Goal: Check status

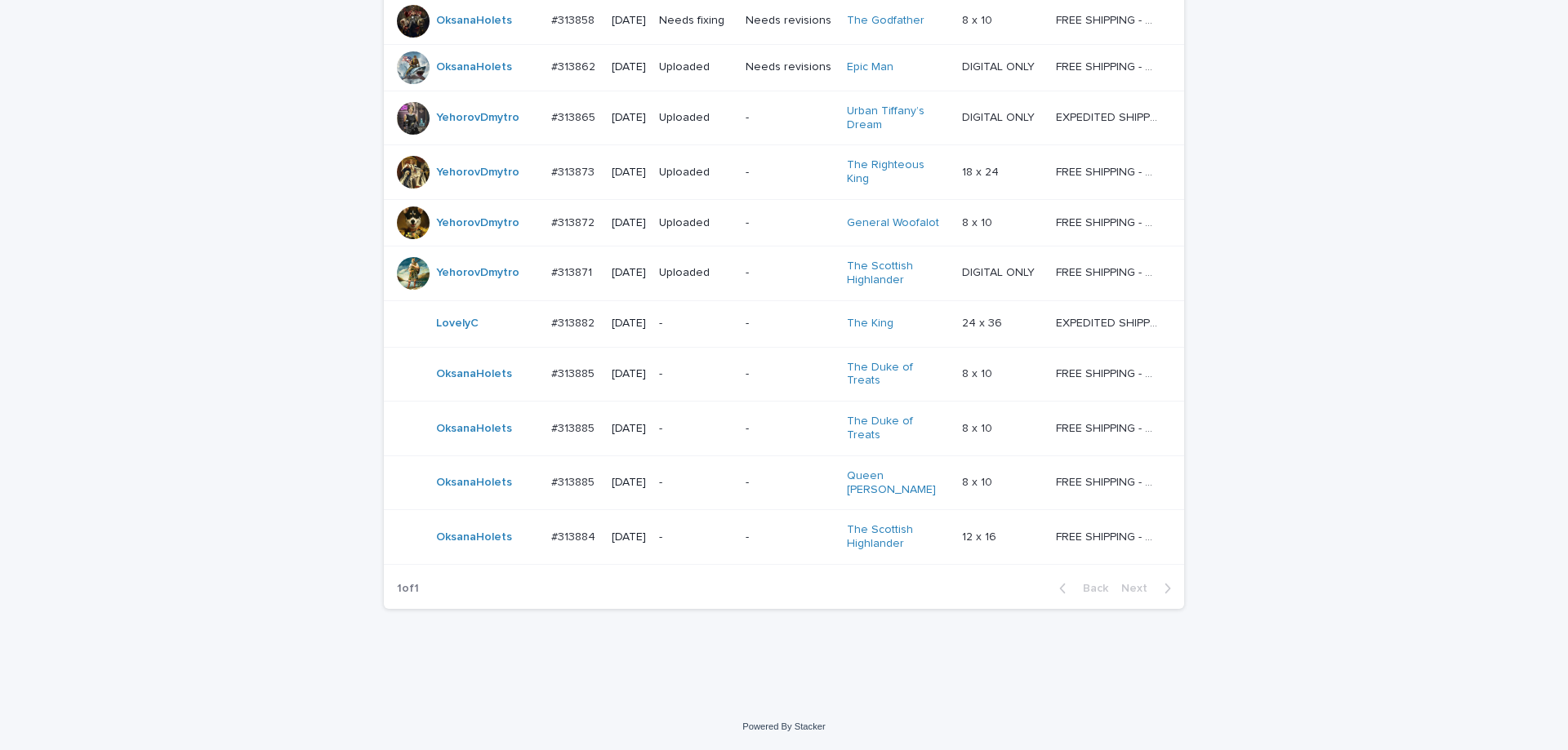
scroll to position [1413, 0]
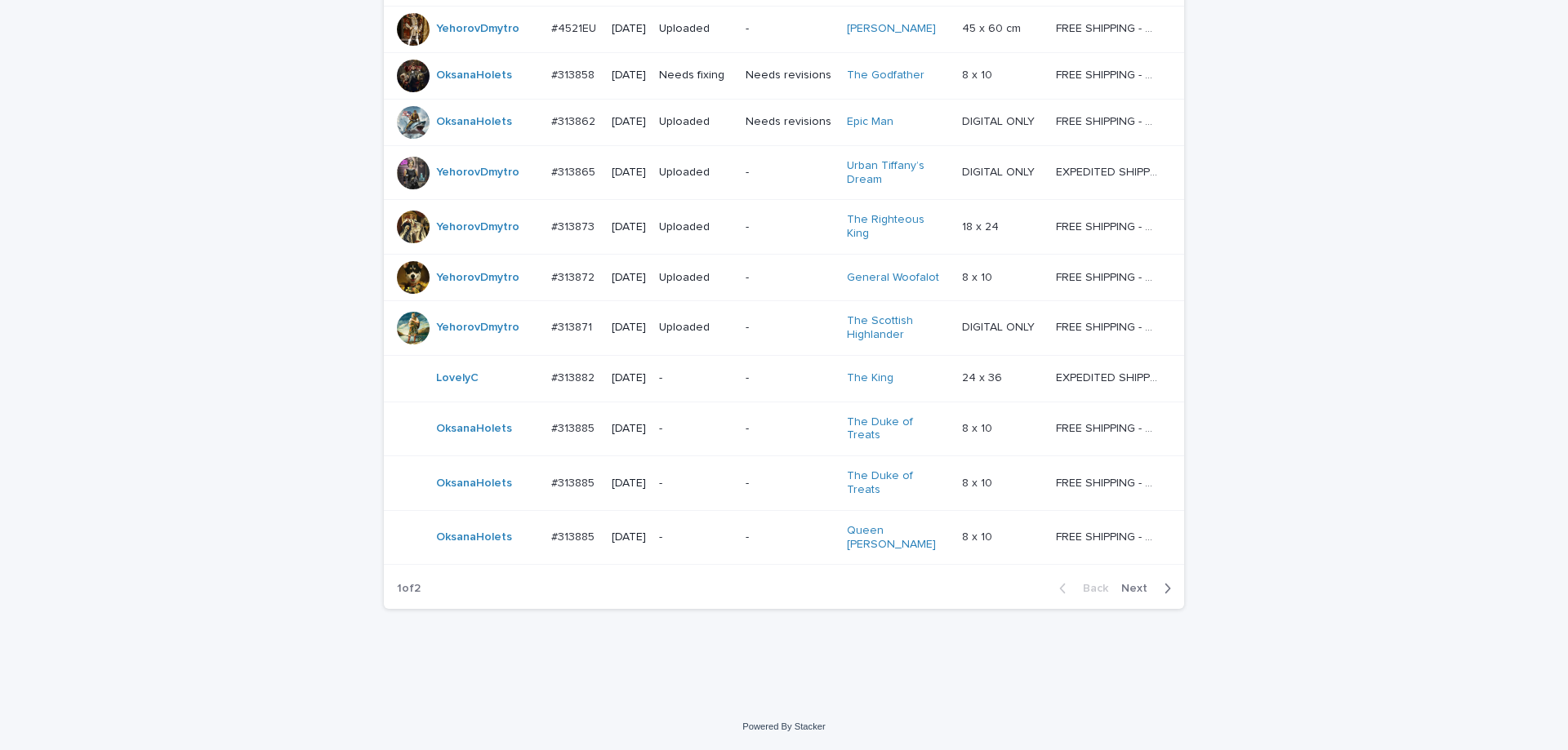
click at [1158, 591] on div "button" at bounding box center [1164, 589] width 14 height 15
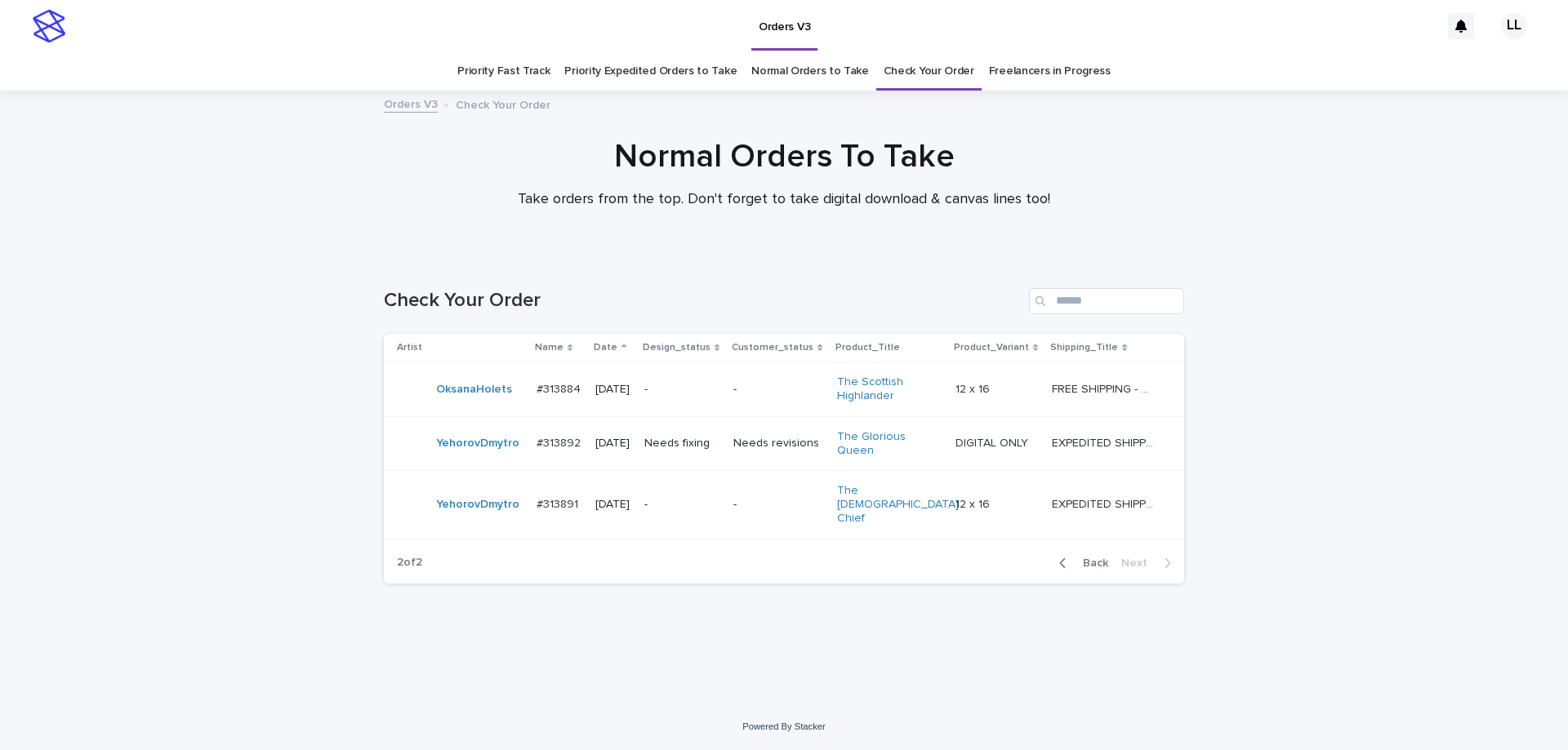
click at [786, 424] on td "Needs revisions" at bounding box center [779, 444] width 104 height 55
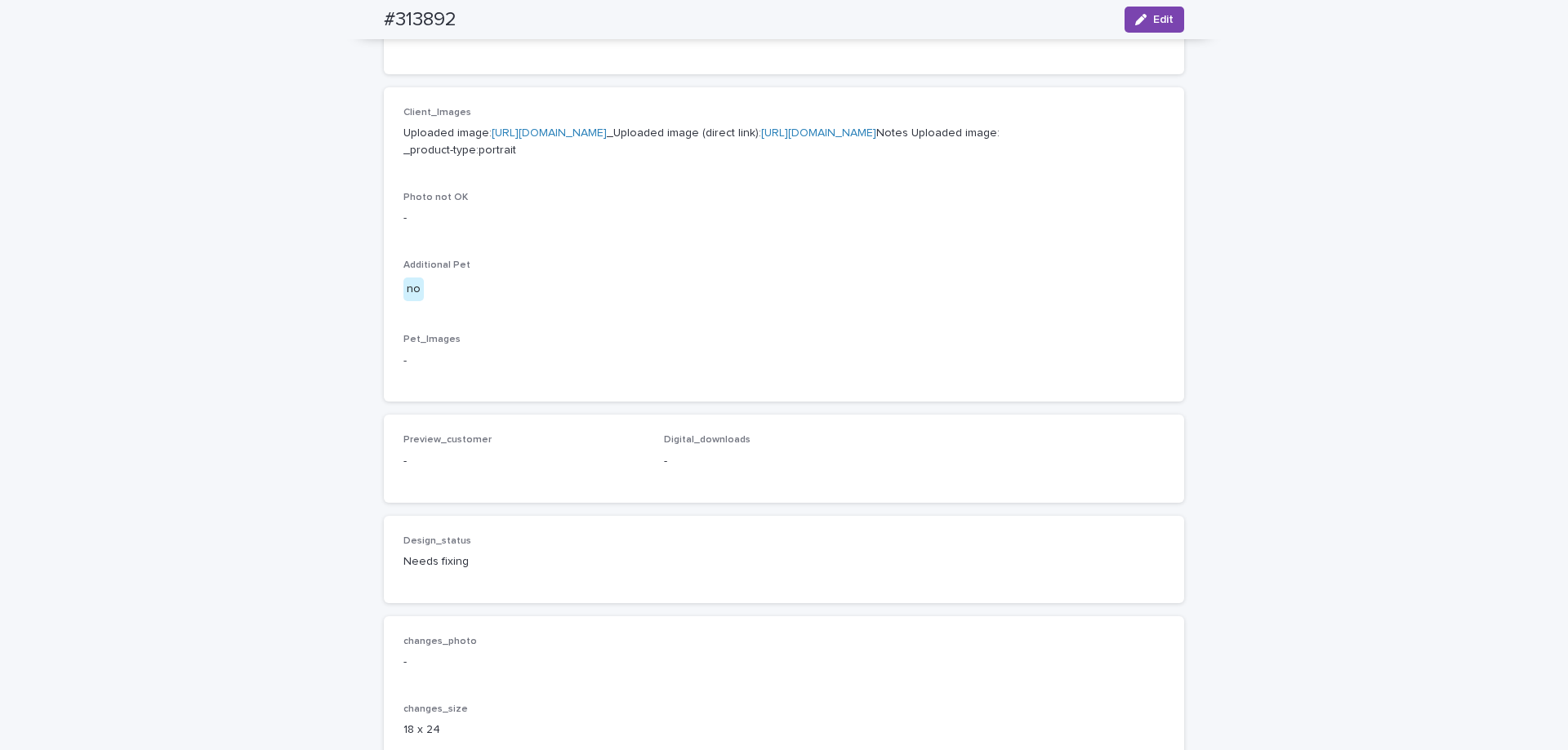
scroll to position [899, 0]
